Goal: Book appointment/travel/reservation

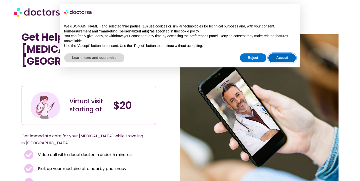
click at [276, 54] on button "Accept" at bounding box center [283, 58] width 28 height 9
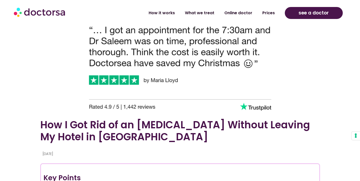
scroll to position [304, 0]
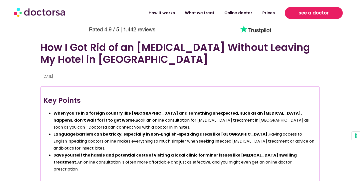
click at [306, 10] on span "see a doctor" at bounding box center [314, 13] width 30 height 8
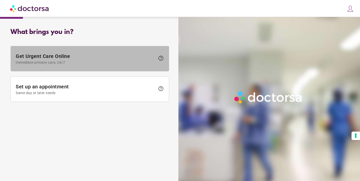
click at [146, 60] on span "Get Urgent Care Online Immediate primary care, 24/7" at bounding box center [86, 58] width 140 height 11
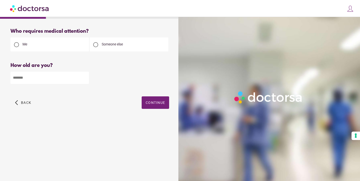
click at [79, 76] on input "number" at bounding box center [50, 78] width 79 height 12
type input "**"
click at [157, 102] on span "Continue" at bounding box center [156, 103] width 20 height 4
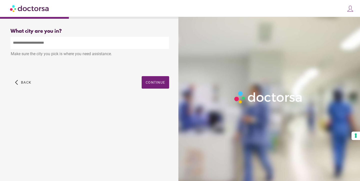
click at [130, 45] on input "text" at bounding box center [90, 43] width 159 height 12
drag, startPoint x: 130, startPoint y: 45, endPoint x: 35, endPoint y: 55, distance: 95.7
click at [35, 55] on div "Make sure the city you pick is where you need assistance." at bounding box center [90, 54] width 159 height 11
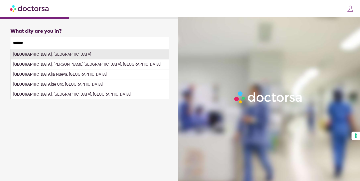
click at [114, 57] on div "Sevilla , Spain" at bounding box center [90, 55] width 158 height 10
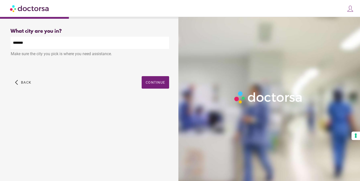
type input "**********"
click at [164, 79] on span "button" at bounding box center [156, 82] width 28 height 13
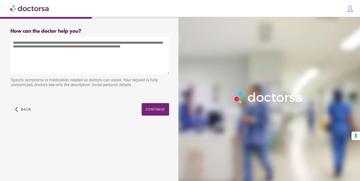
click at [151, 51] on textarea at bounding box center [90, 56] width 159 height 38
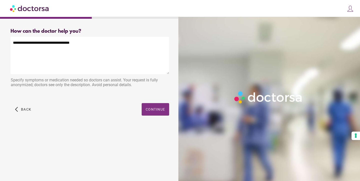
type textarea "**********"
click at [155, 111] on span "Continue" at bounding box center [156, 110] width 20 height 4
